Goal: Task Accomplishment & Management: Manage account settings

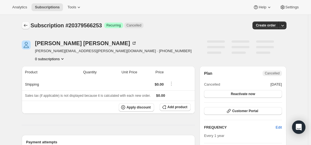
click at [31, 26] on div at bounding box center [26, 25] width 9 height 8
click at [28, 26] on icon "Subscriptions" at bounding box center [26, 26] width 6 height 6
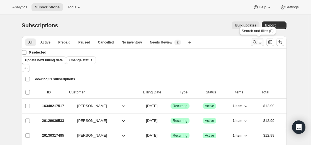
click at [256, 42] on icon "Search and filter results" at bounding box center [254, 42] width 4 height 4
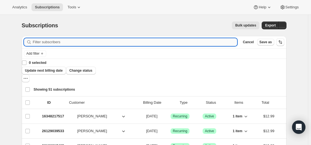
click at [198, 42] on input "Filter subscribers" at bounding box center [135, 42] width 204 height 8
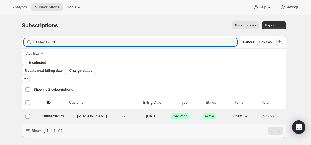
type input "18804736173"
click at [50, 113] on p "18804736173" at bounding box center [53, 116] width 22 height 6
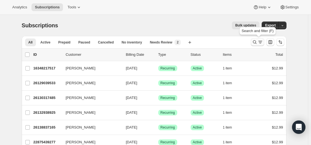
click at [257, 42] on icon "Search and filter results" at bounding box center [255, 42] width 6 height 6
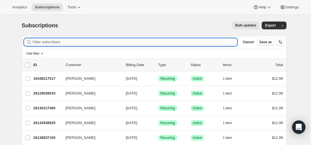
click at [203, 43] on input "Filter subscribers" at bounding box center [135, 42] width 204 height 8
paste input "schulte.doris@gmx.de"
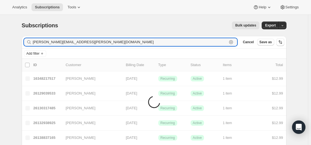
type input "schulte.doris@gmx.de"
